Goal: Transaction & Acquisition: Obtain resource

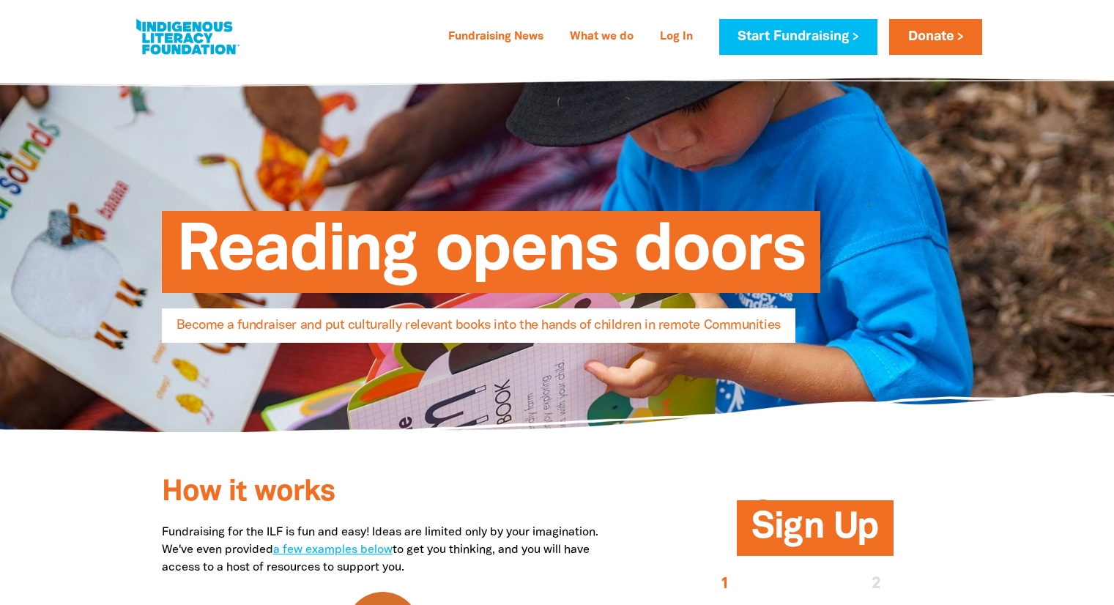
select select "AU"
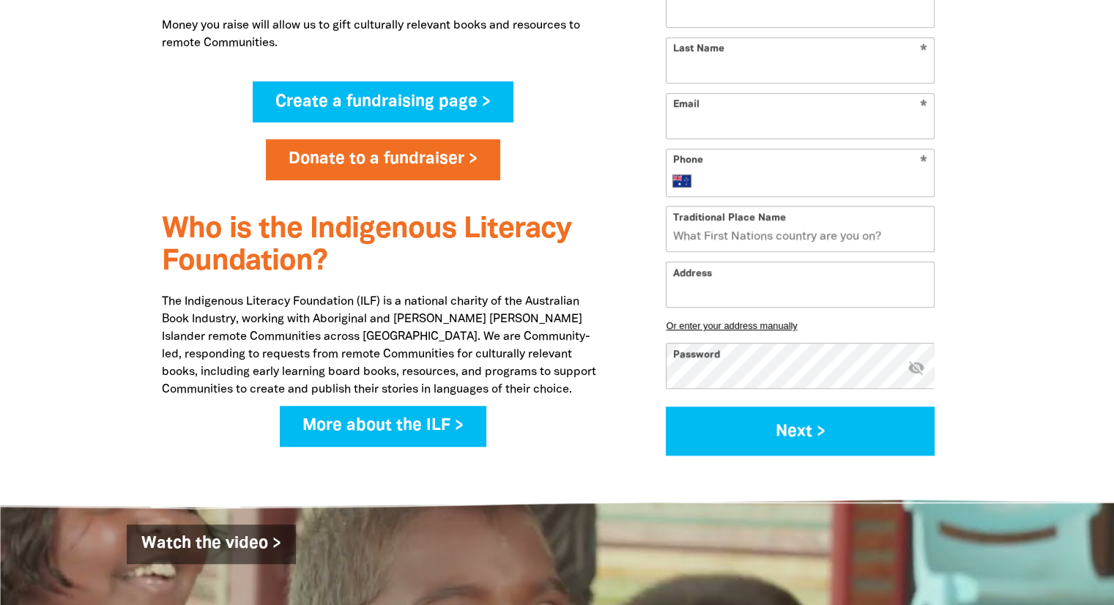
scroll to position [1051, 0]
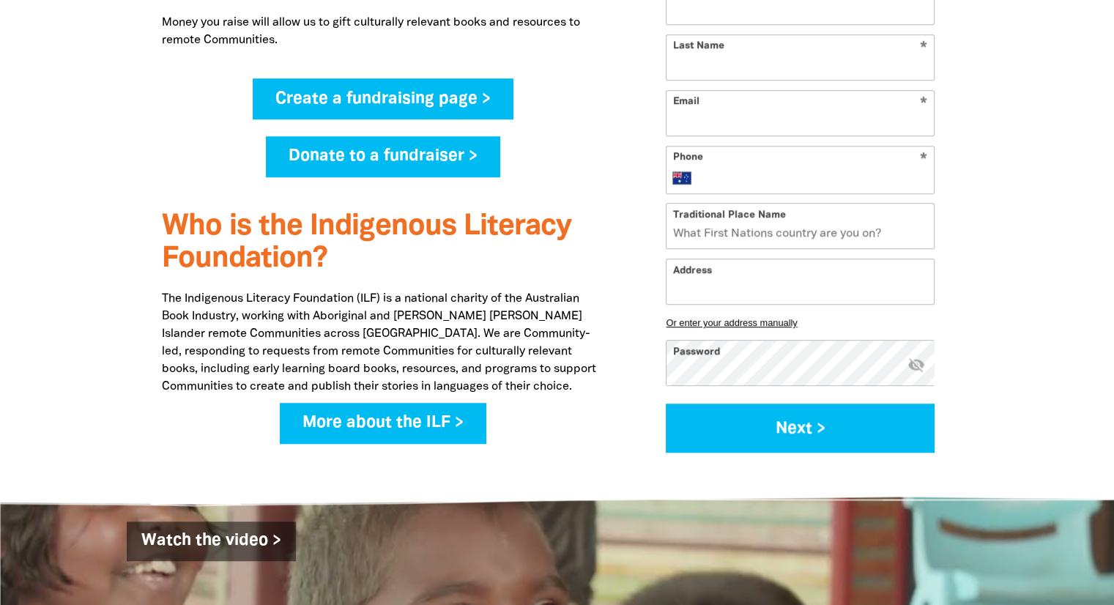
click at [443, 169] on link "Donate to a fundraiser >" at bounding box center [383, 156] width 234 height 41
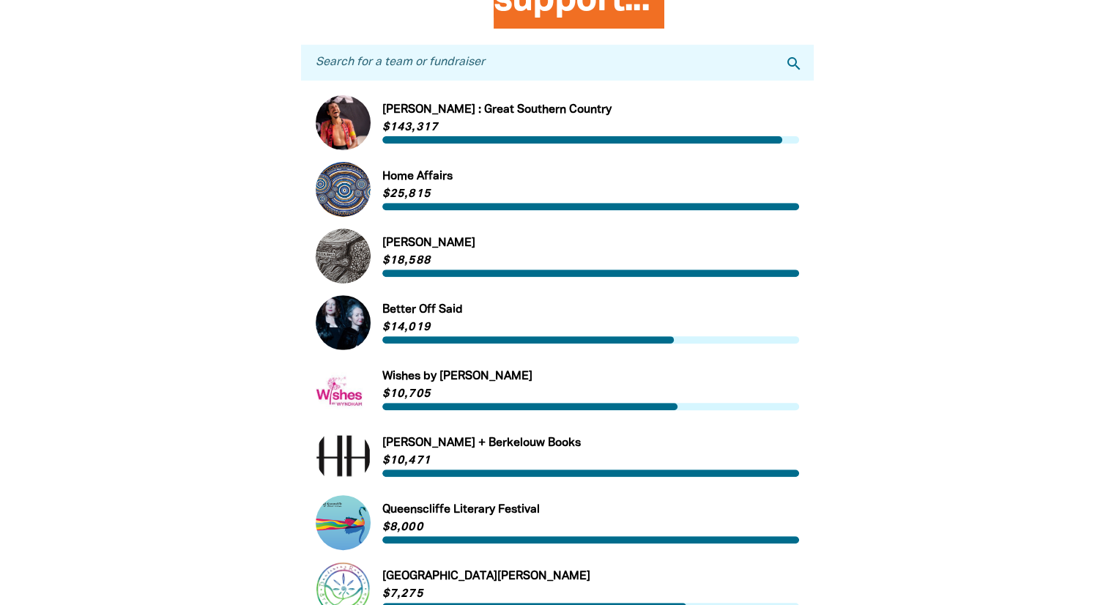
scroll to position [384, 0]
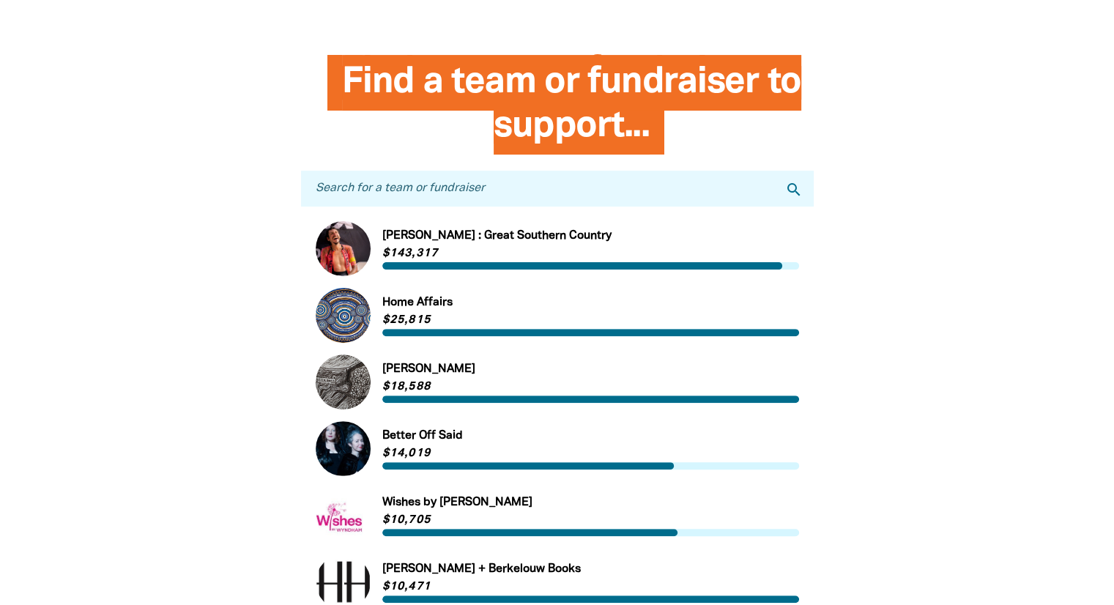
click at [496, 199] on input "Search for a team or fundraiser" at bounding box center [557, 189] width 513 height 36
type input "[PERSON_NAME]"
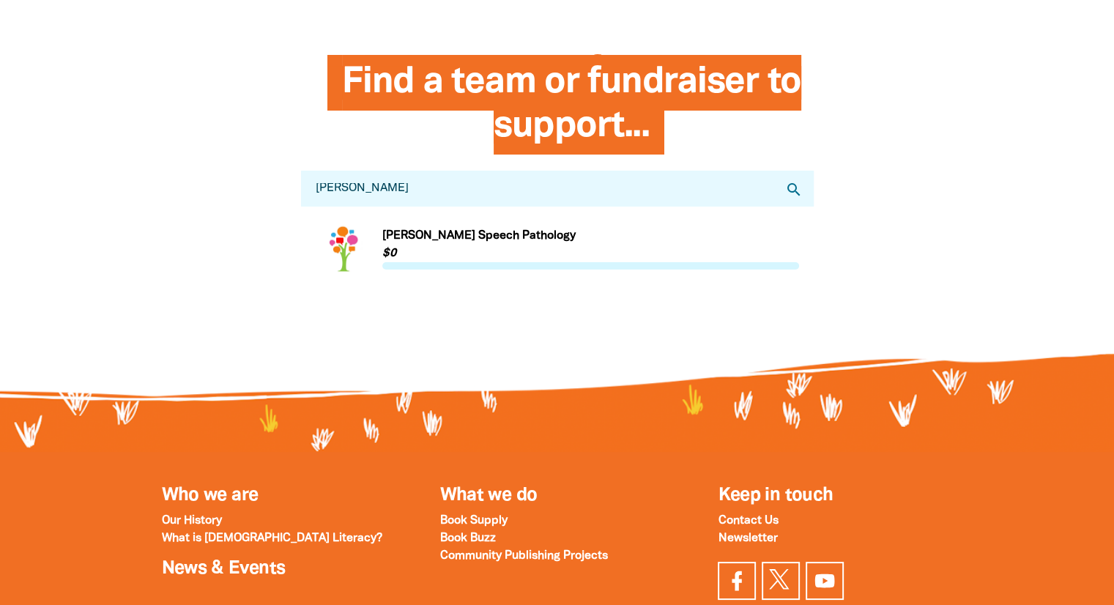
click at [474, 244] on link "Link to [PERSON_NAME] Speech Pathology" at bounding box center [558, 248] width 484 height 55
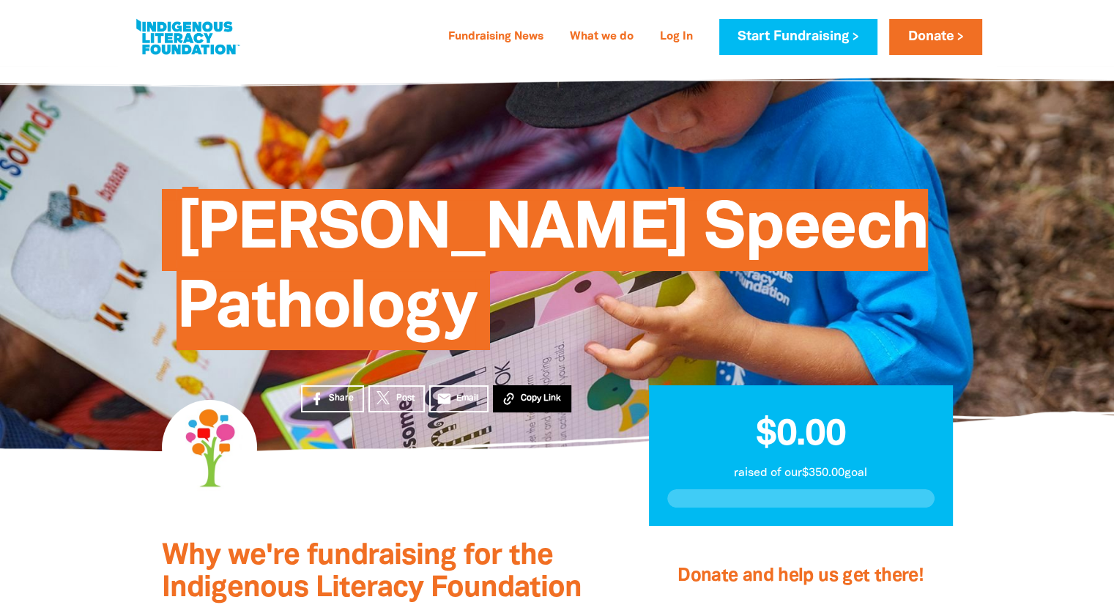
click at [532, 390] on button "Copy Link" at bounding box center [532, 398] width 78 height 27
